Goal: Task Accomplishment & Management: Use online tool/utility

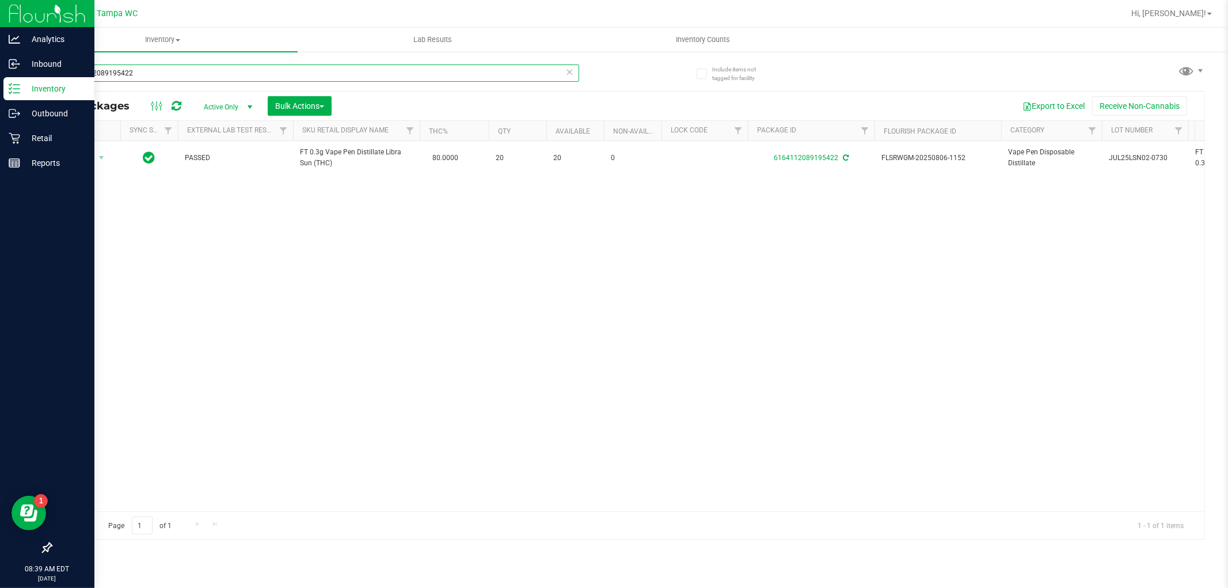
drag, startPoint x: 158, startPoint y: 71, endPoint x: 0, endPoint y: 90, distance: 159.6
click at [0, 89] on div "Analytics Inbound Inventory Outbound Retail Reports 08:39 AM EDT [DATE] 09/26 T…" at bounding box center [614, 294] width 1228 height 588
type input "2777618762420750"
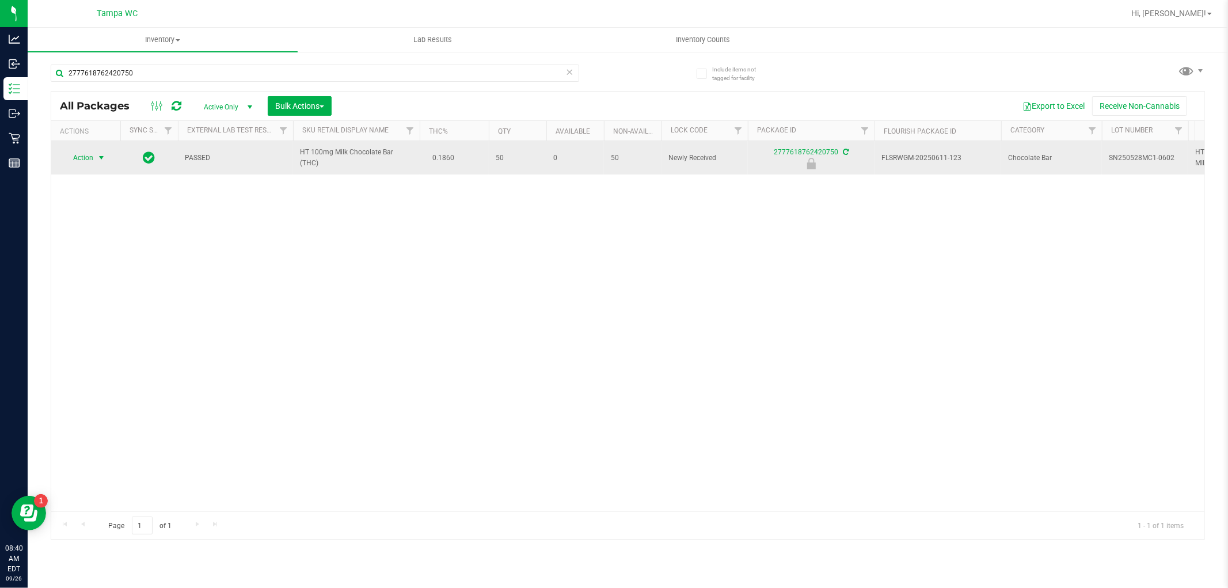
click at [101, 156] on span "select" at bounding box center [101, 157] width 9 height 9
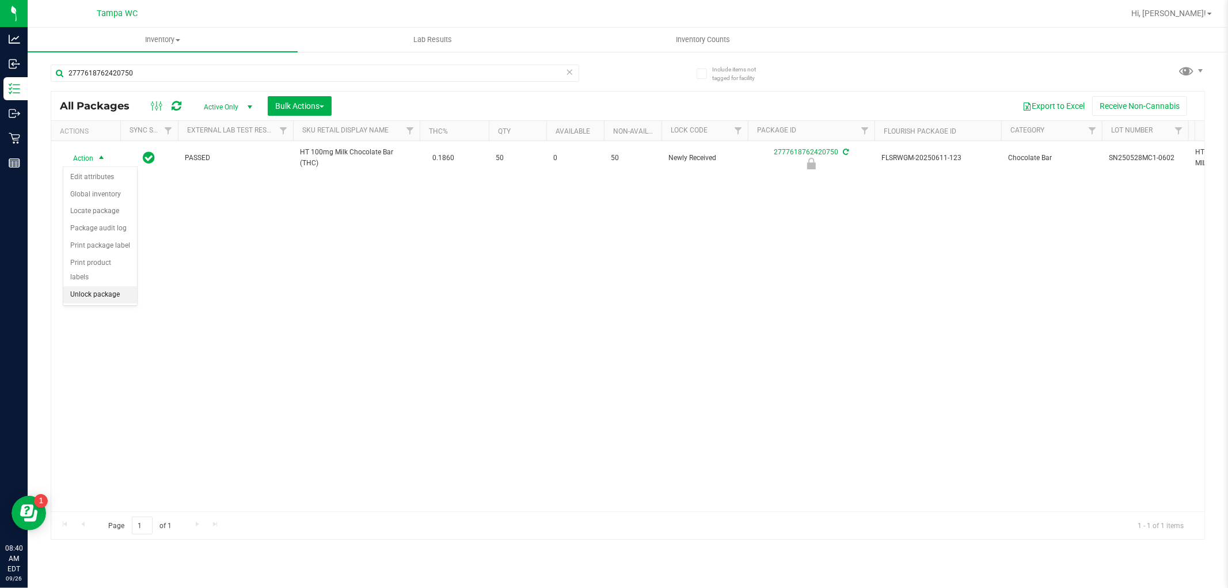
click at [119, 297] on li "Unlock package" at bounding box center [100, 294] width 74 height 17
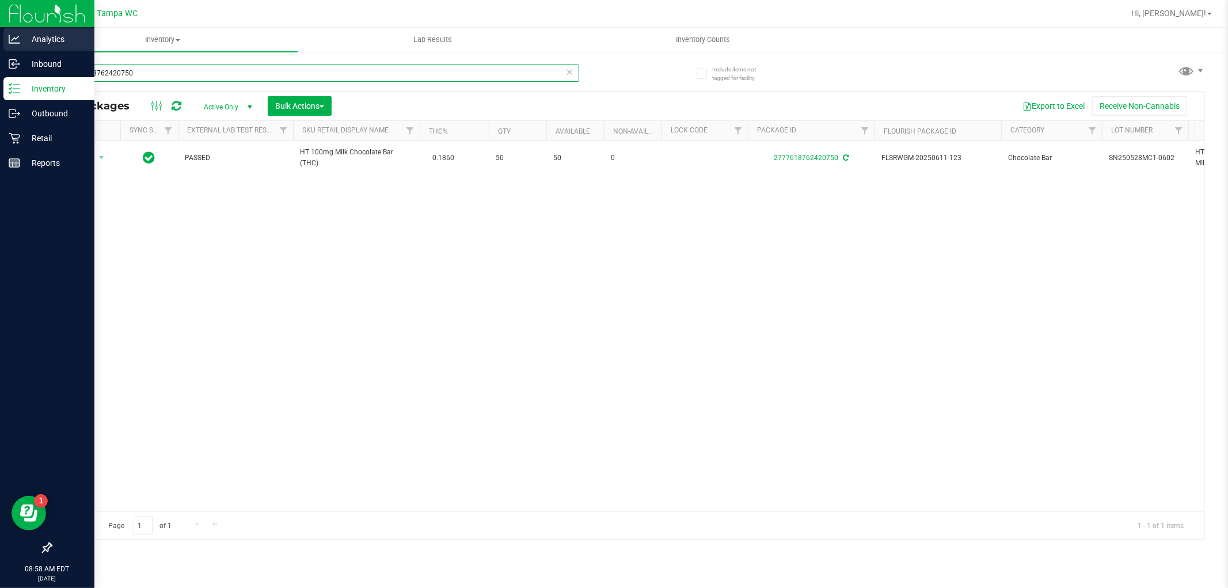
drag, startPoint x: 166, startPoint y: 65, endPoint x: 1, endPoint y: 38, distance: 167.5
click at [0, 35] on div "Analytics Inbound Inventory Outbound Retail Reports 08:58 AM EDT [DATE] 09/26 T…" at bounding box center [614, 294] width 1228 height 588
type input "2930650229892144"
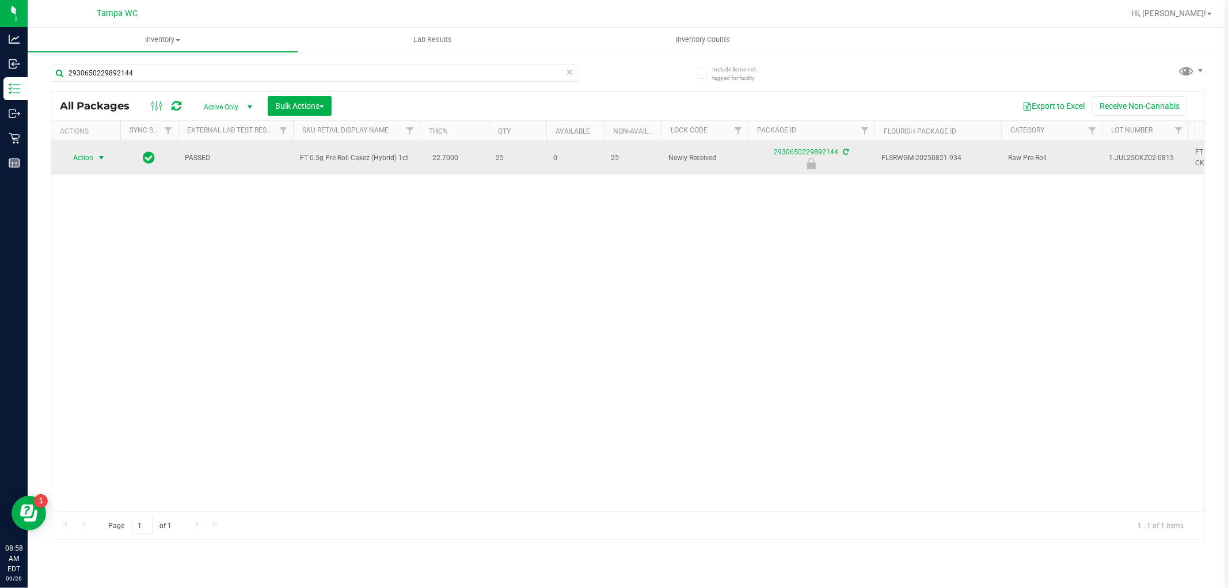
click at [97, 162] on span "select" at bounding box center [101, 157] width 9 height 9
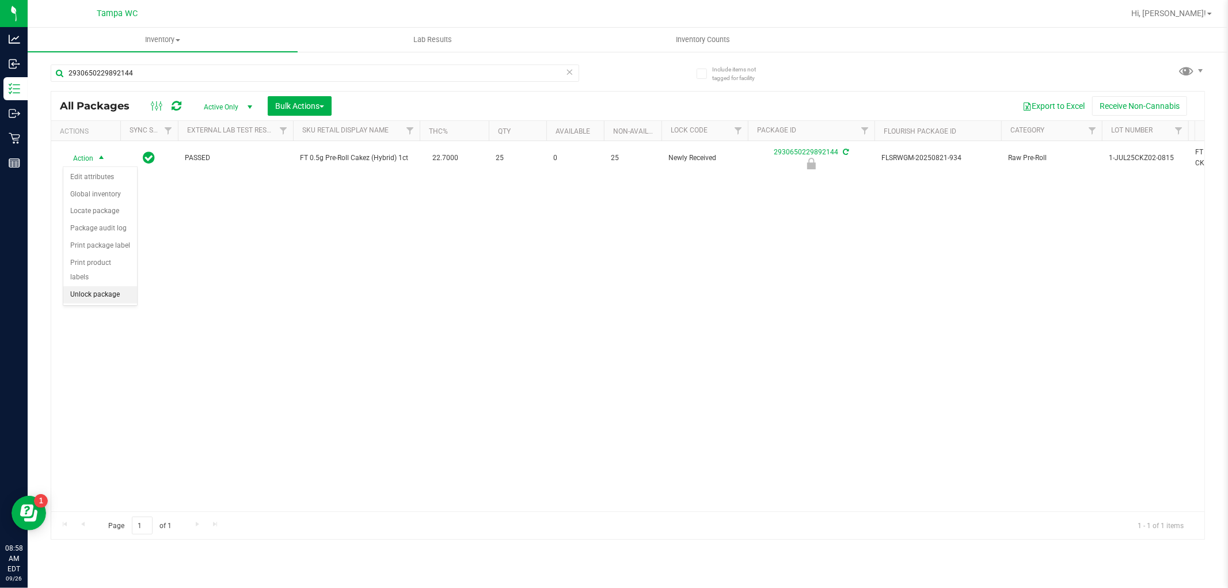
click at [107, 290] on li "Unlock package" at bounding box center [100, 294] width 74 height 17
